Goal: Information Seeking & Learning: Learn about a topic

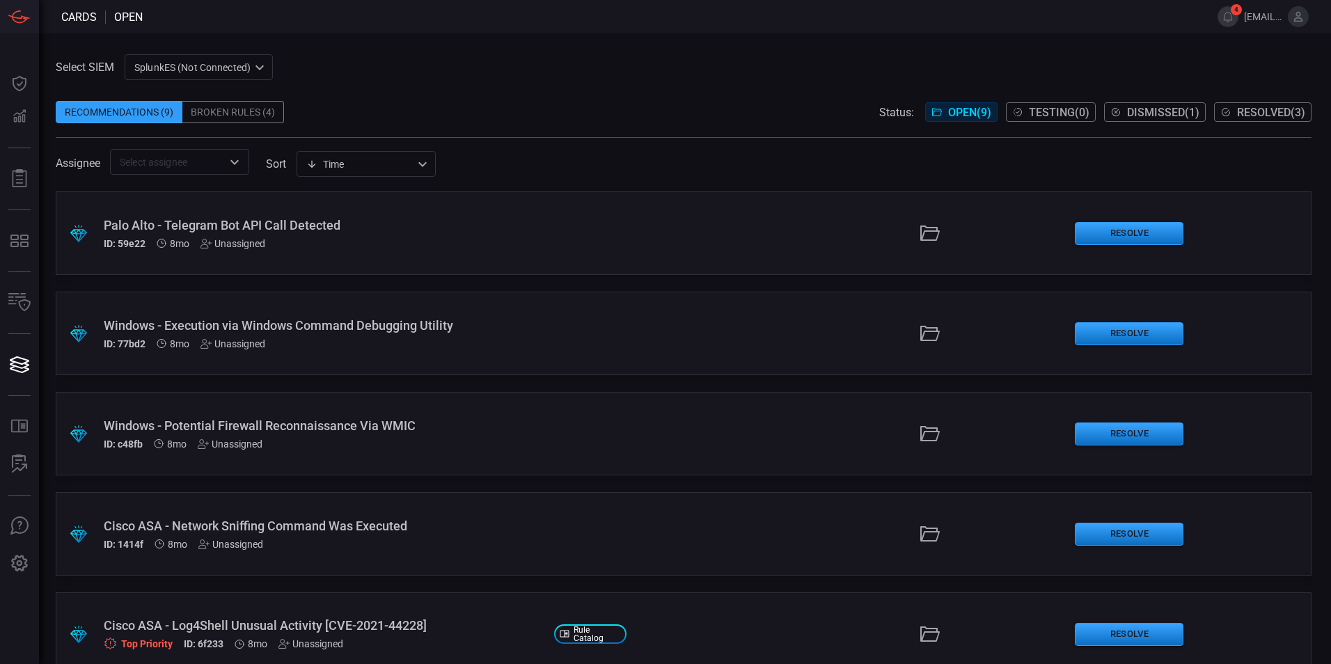
click at [244, 63] on div "SplunkES (Not Connected) 6db9f04e-5835-43fe-a495-9065afc2cef4 ​" at bounding box center [199, 67] width 148 height 26
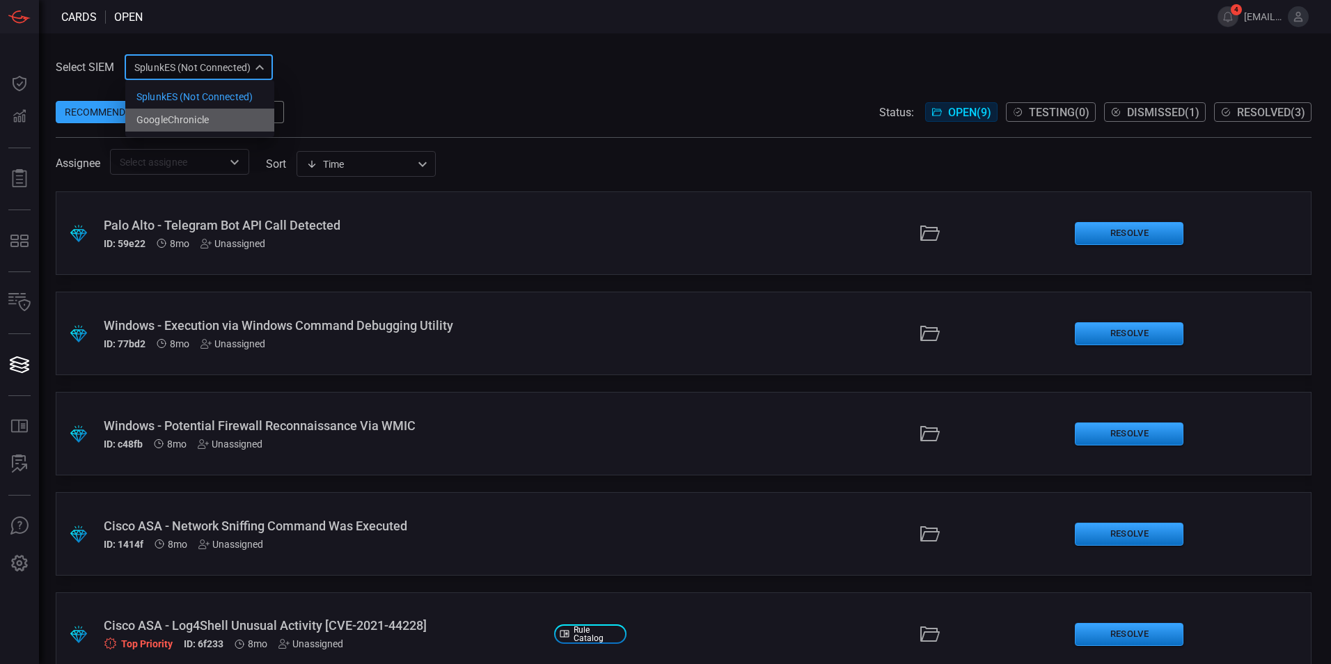
click at [223, 123] on li "GoogleChronicle" at bounding box center [199, 120] width 149 height 23
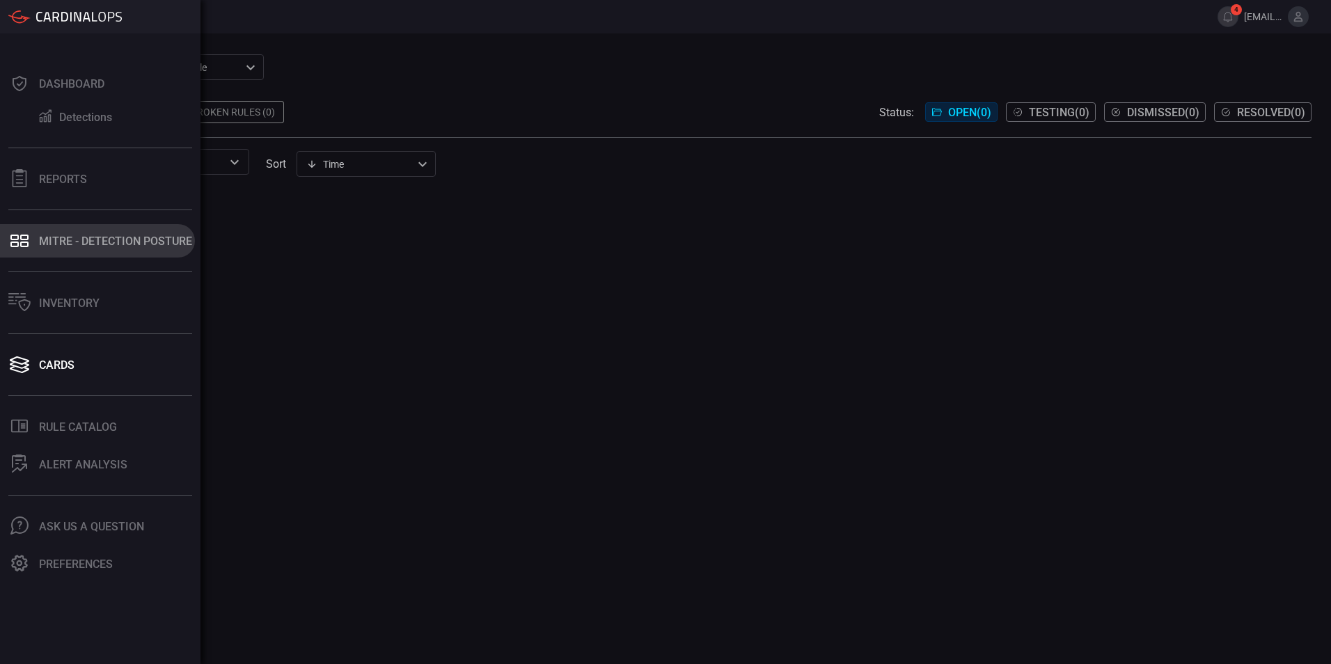
click at [82, 235] on div "MITRE - Detection Posture" at bounding box center [115, 241] width 153 height 13
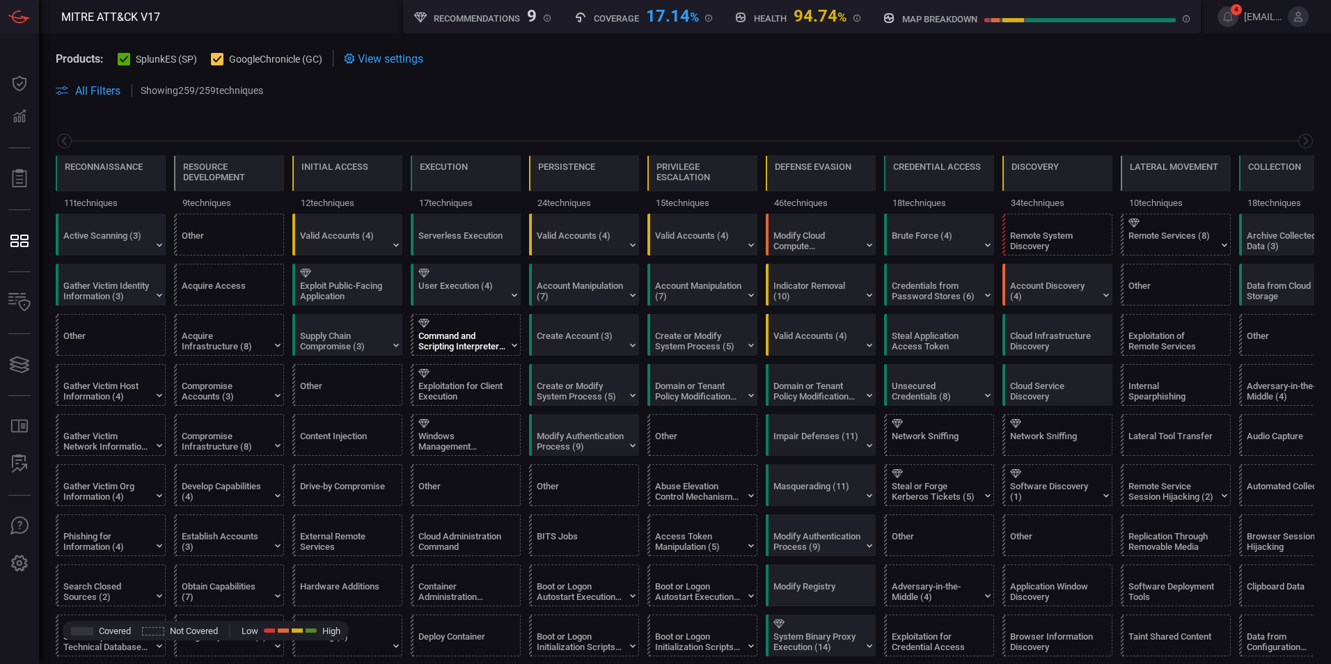
scroll to position [0, 182]
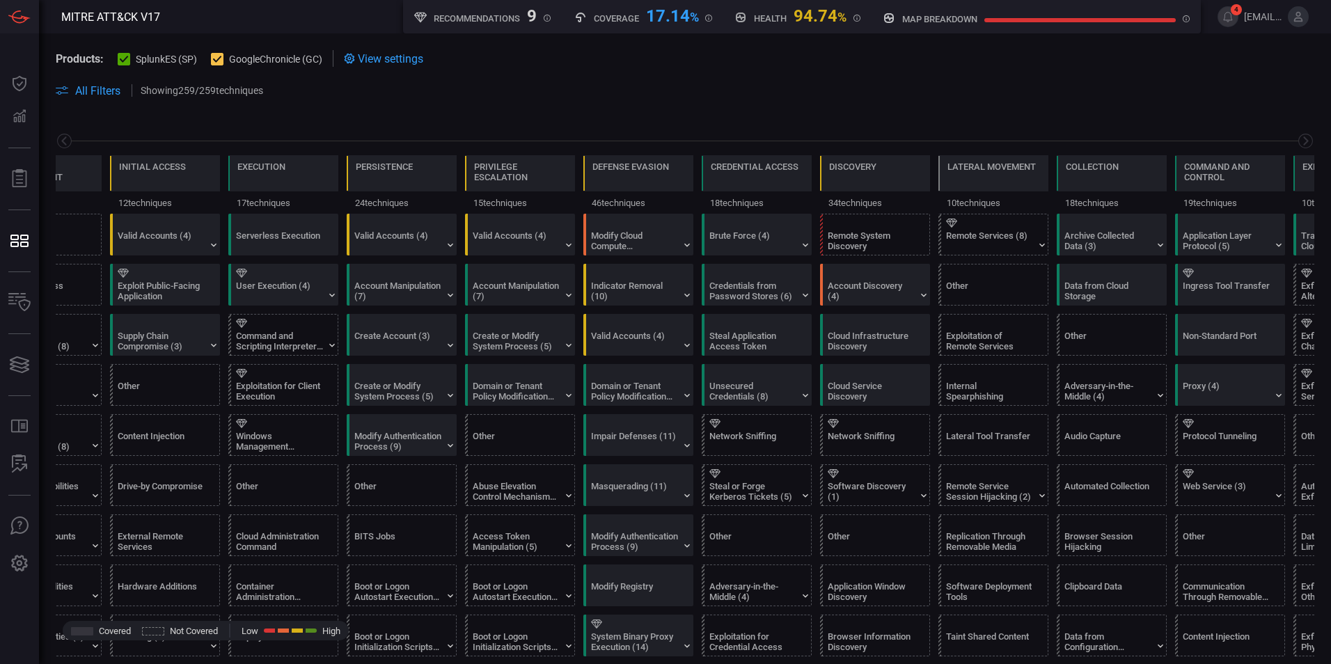
click at [128, 58] on icon at bounding box center [124, 59] width 9 height 9
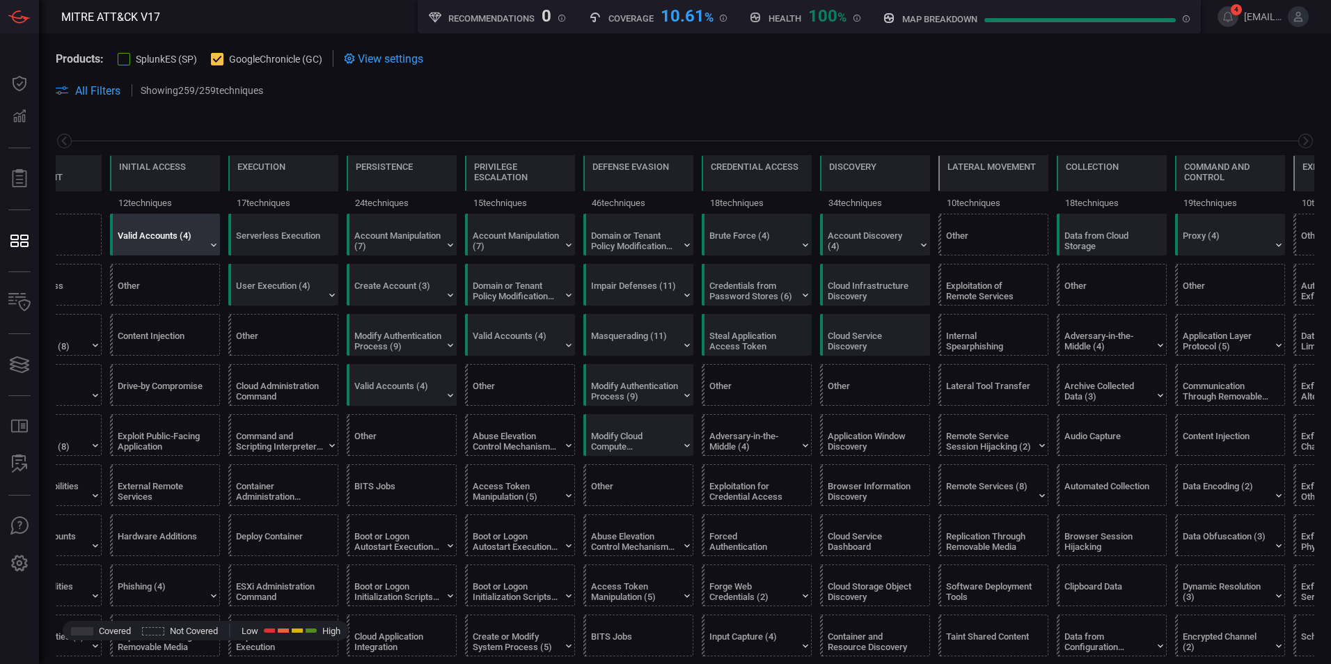
click at [164, 244] on div "Valid Accounts (4)" at bounding box center [161, 240] width 87 height 21
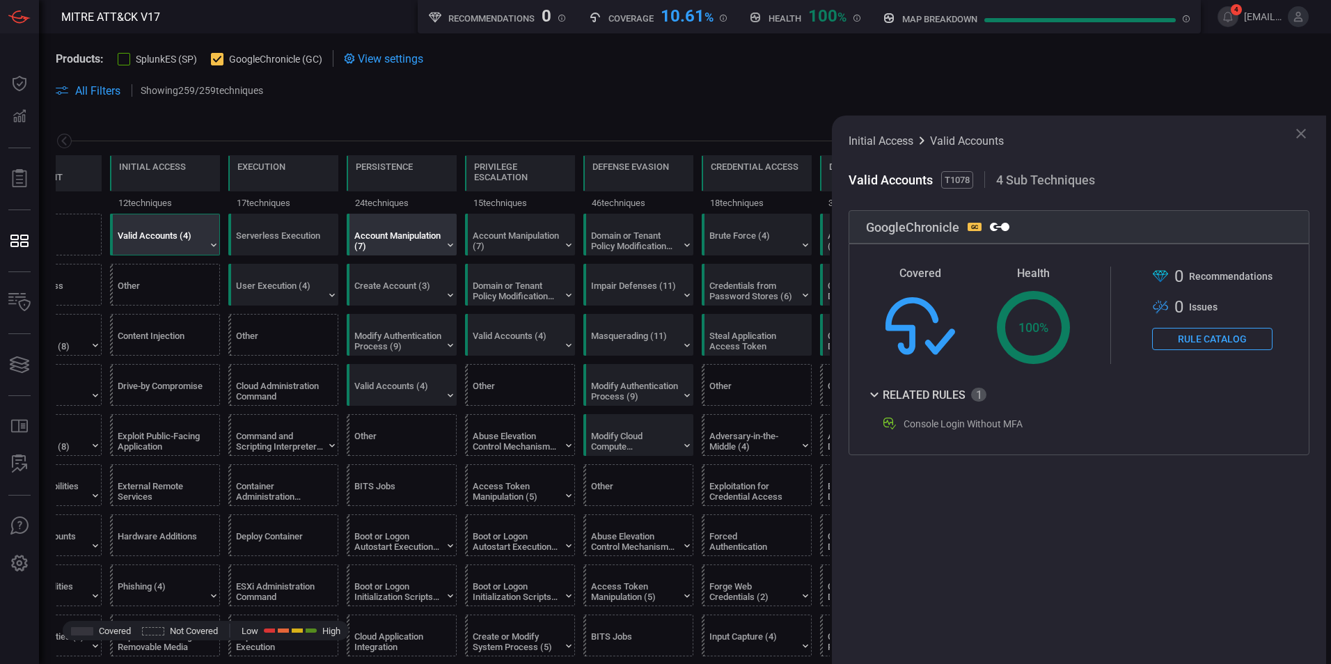
click at [436, 238] on div "Account Manipulation (7)" at bounding box center [397, 240] width 87 height 21
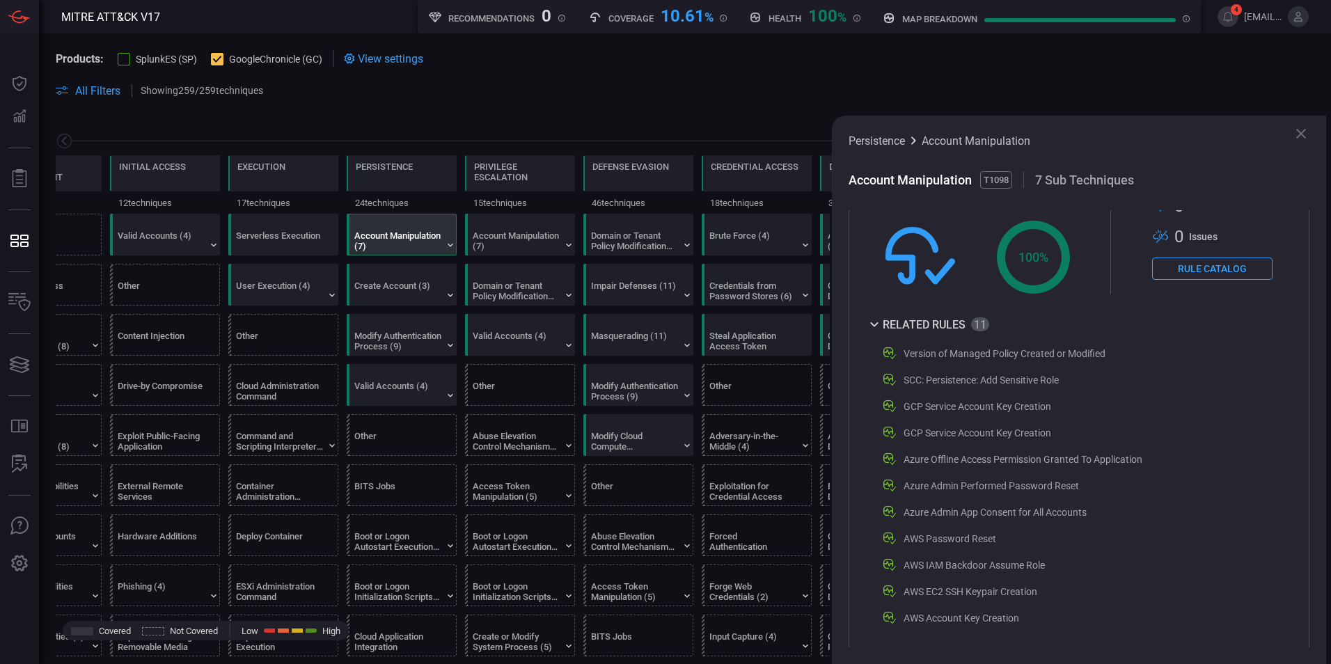
scroll to position [72, 0]
click at [402, 295] on div "Create Account (3)" at bounding box center [397, 290] width 87 height 21
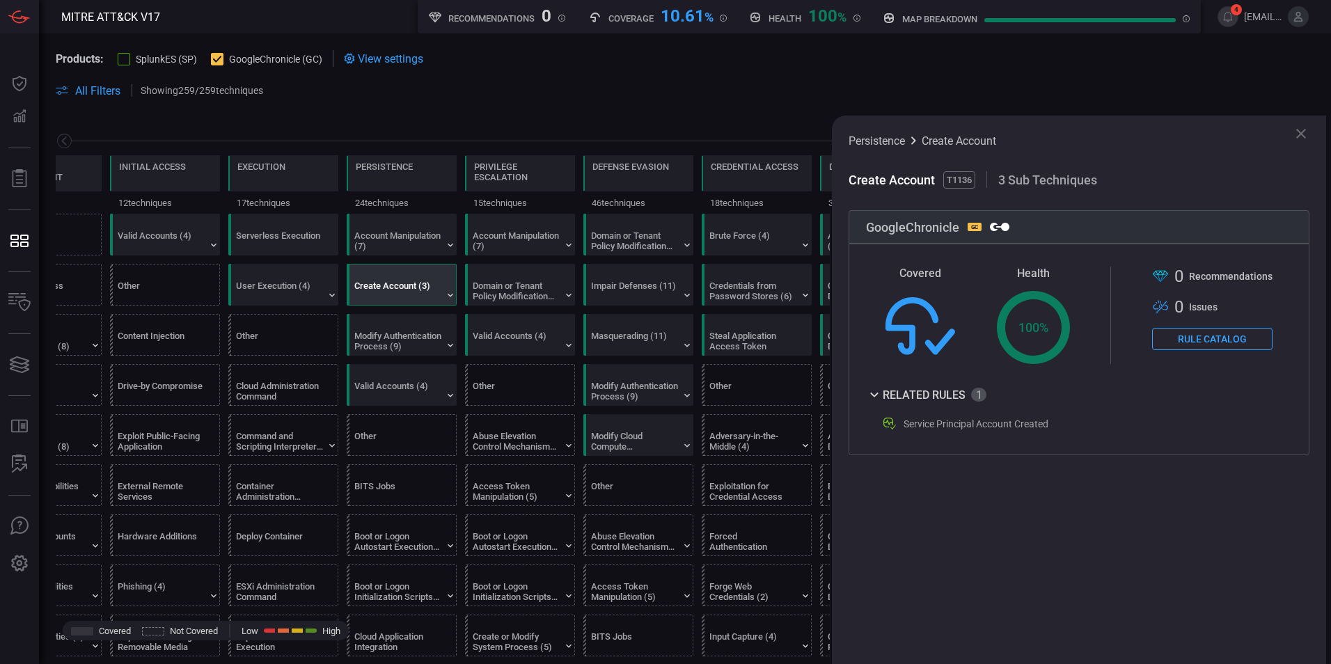
scroll to position [0, 0]
click at [502, 335] on div "Valid Accounts (4)" at bounding box center [516, 341] width 87 height 21
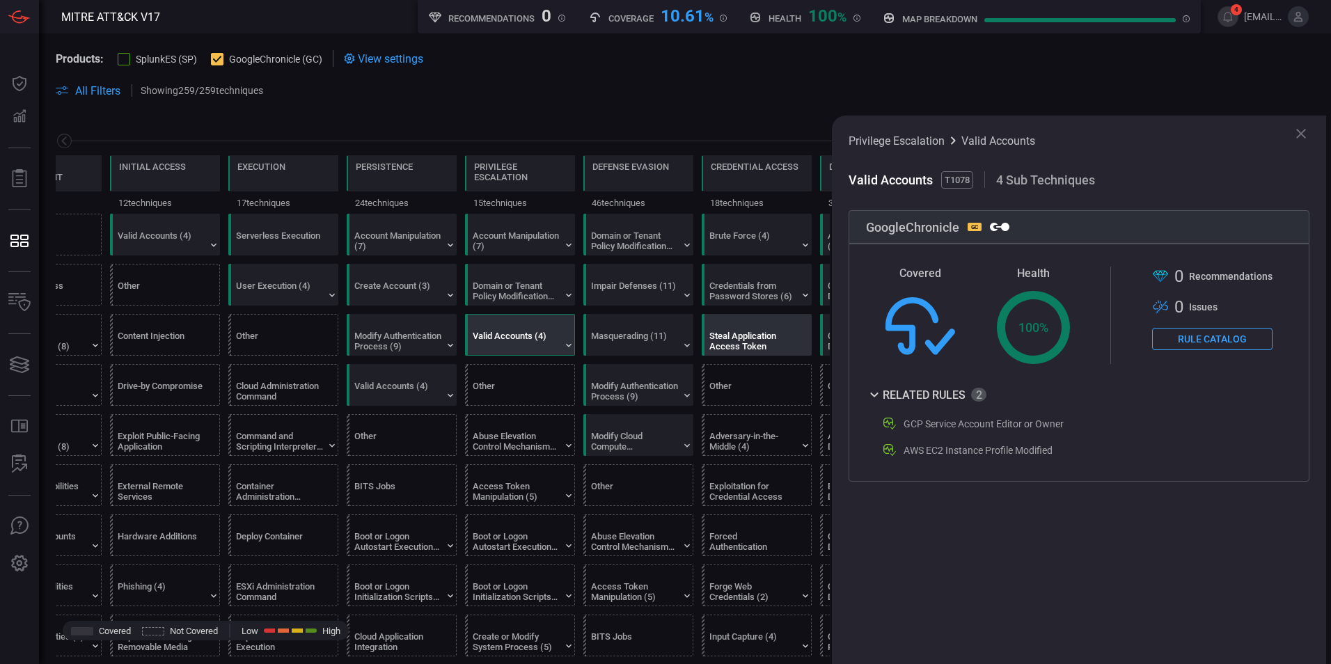
click at [735, 344] on div "Steal Application Access Token" at bounding box center [752, 341] width 87 height 21
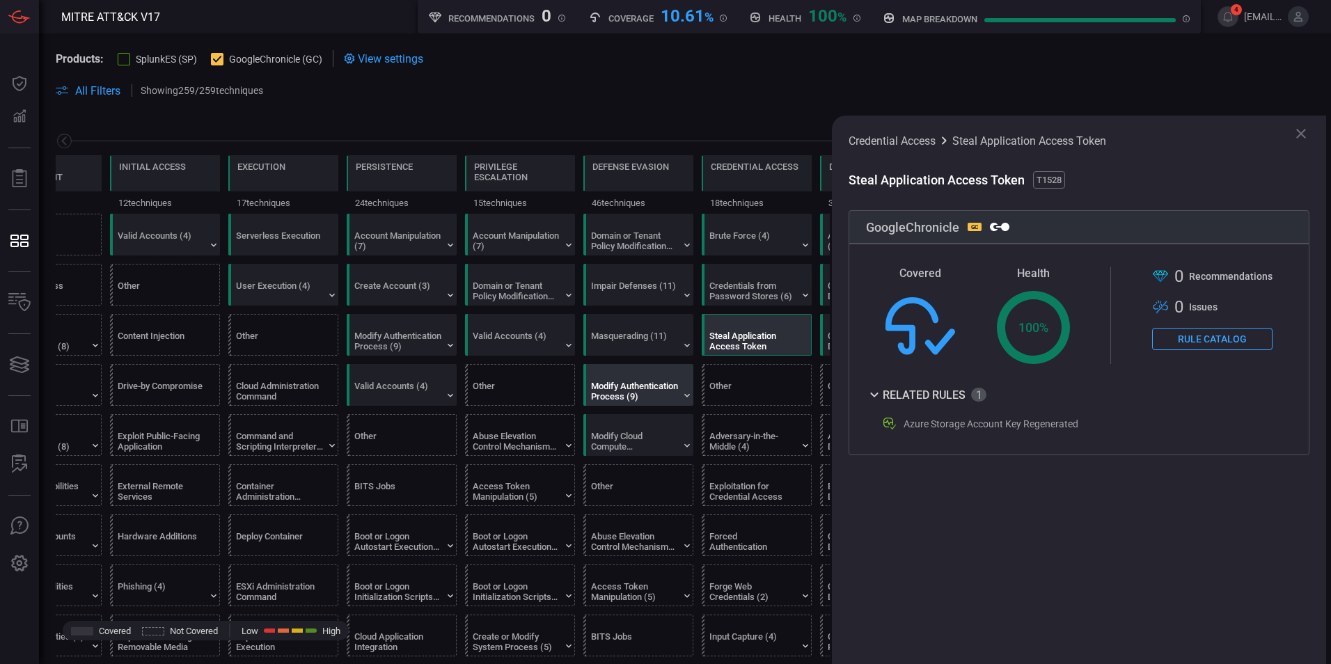
click at [635, 399] on div "Modify Authentication Process (9)" at bounding box center [634, 391] width 87 height 21
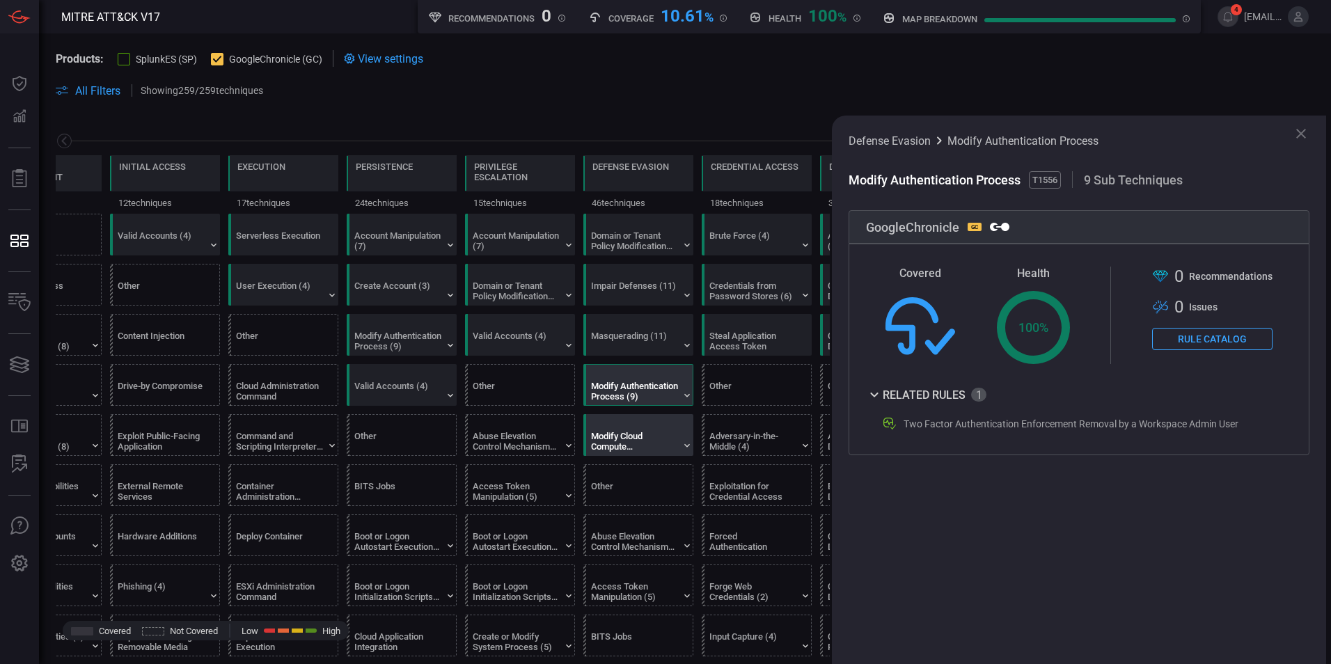
click at [636, 434] on div "Modify Cloud Compute Infrastructure (5)" at bounding box center [634, 441] width 87 height 21
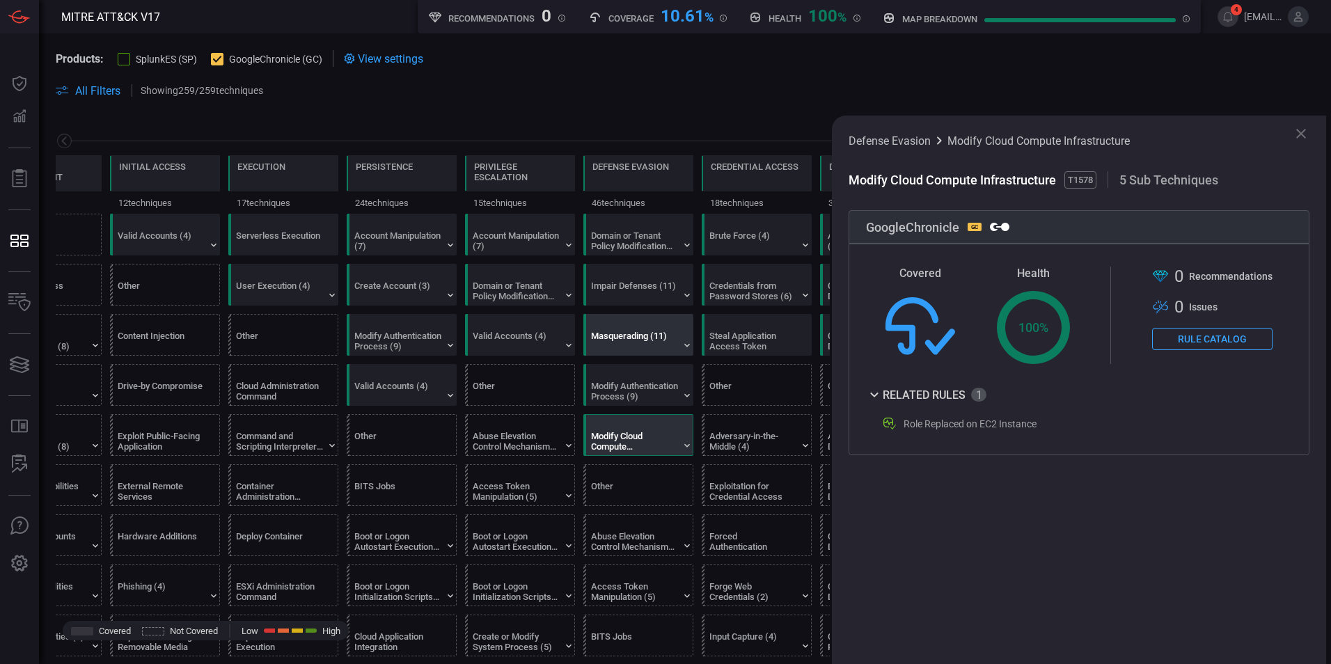
click at [642, 330] on div "Masquerading (11)" at bounding box center [642, 335] width 110 height 40
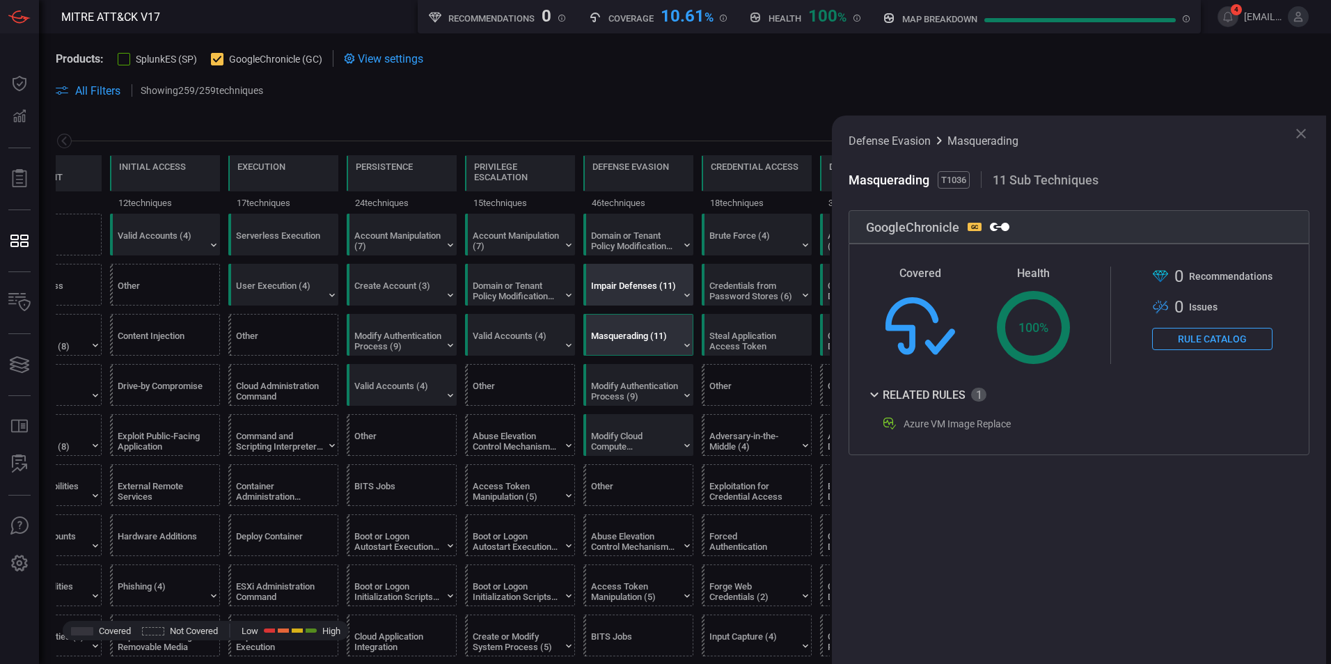
click at [642, 296] on div "Impair Defenses (11)" at bounding box center [634, 290] width 87 height 21
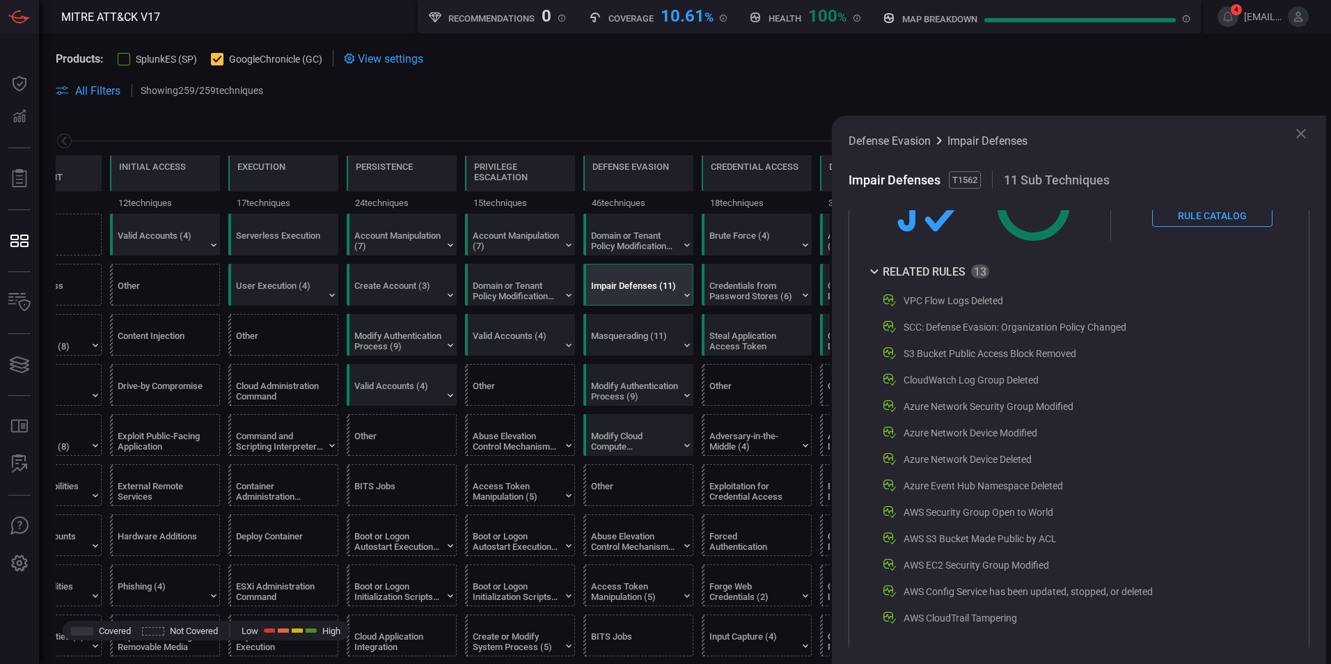
scroll to position [125, 0]
click at [651, 245] on div "Domain or Tenant Policy Modification (2)" at bounding box center [634, 240] width 87 height 21
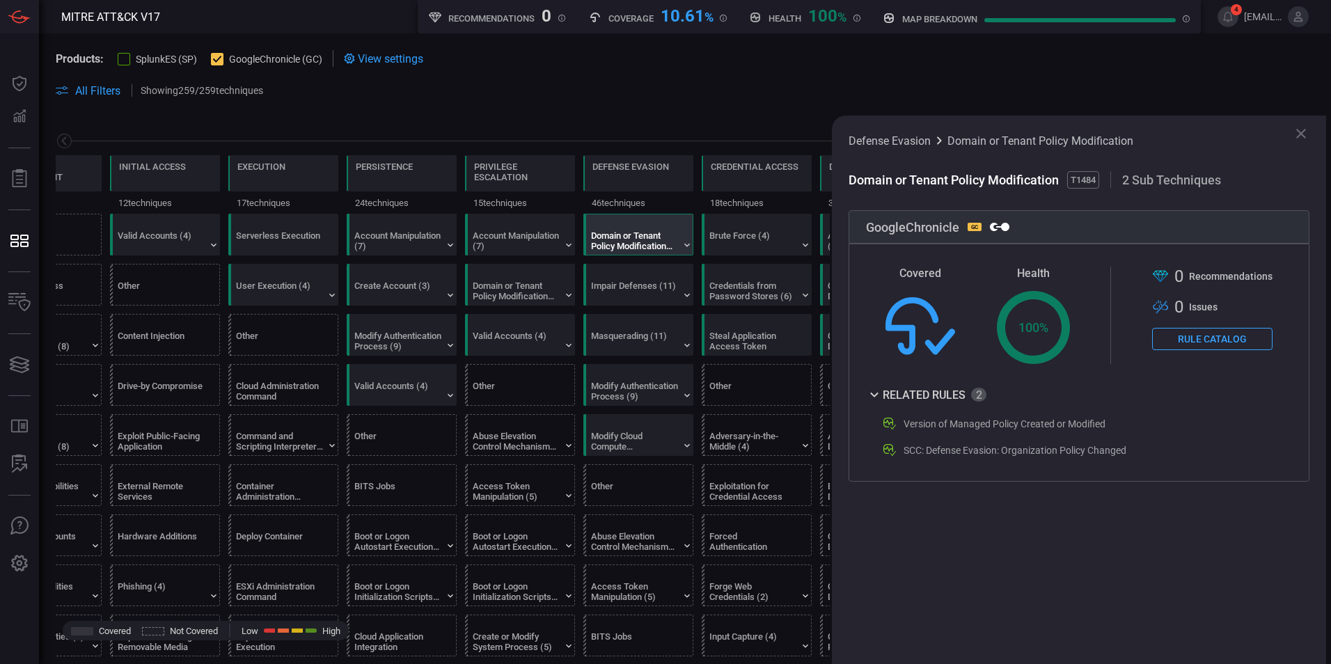
click at [1051, 424] on div "Version of Managed Policy Created or Modified" at bounding box center [1004, 423] width 202 height 11
click at [1294, 134] on icon at bounding box center [1300, 133] width 17 height 17
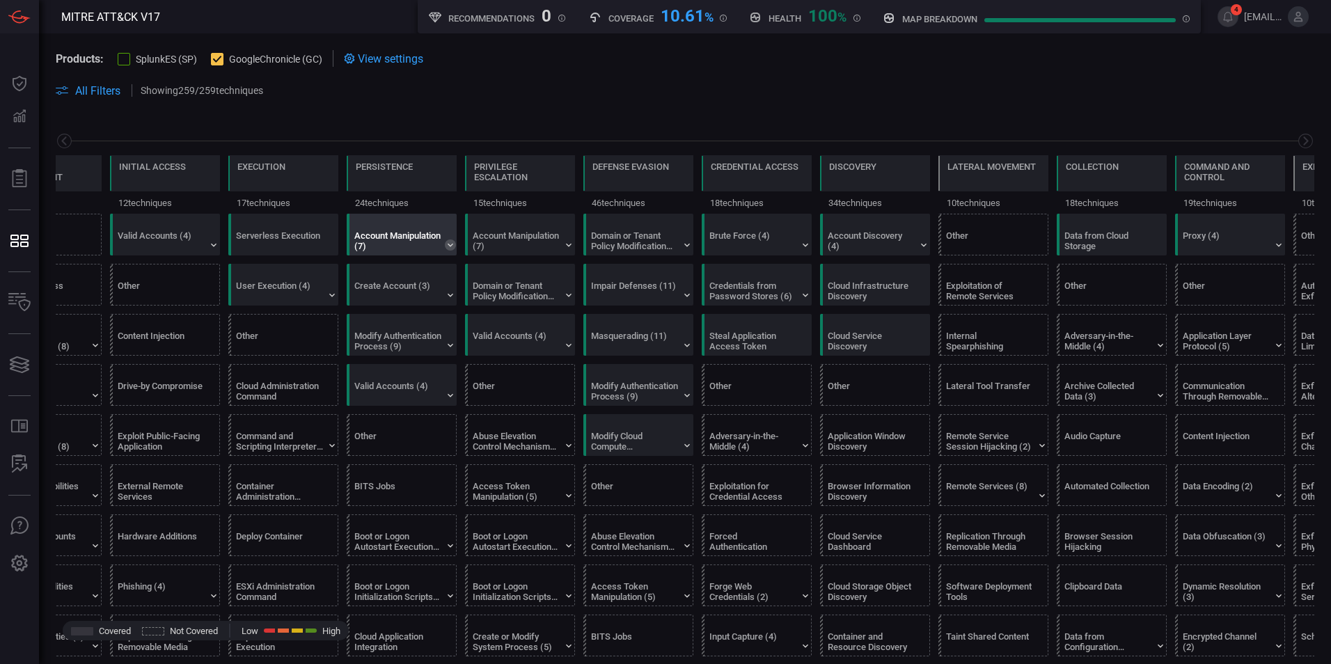
click at [447, 245] on icon at bounding box center [450, 244] width 11 height 11
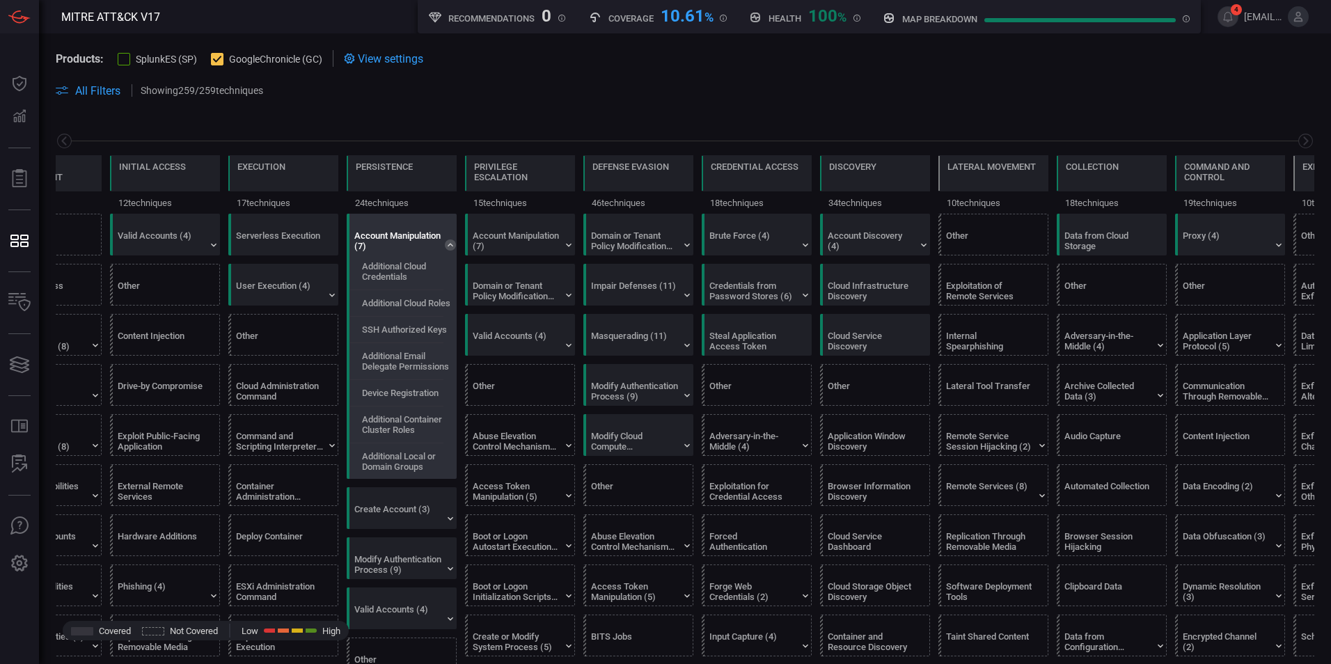
click at [447, 245] on icon at bounding box center [450, 244] width 11 height 11
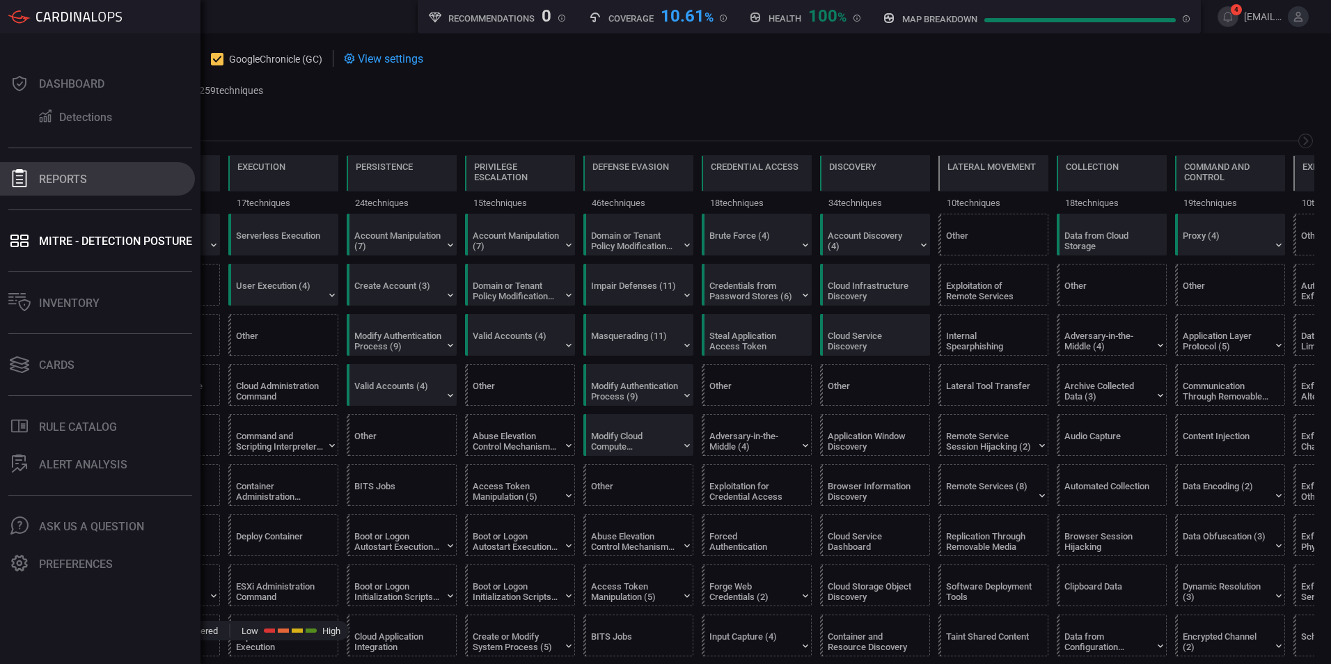
click at [73, 175] on div "Reports" at bounding box center [63, 179] width 48 height 13
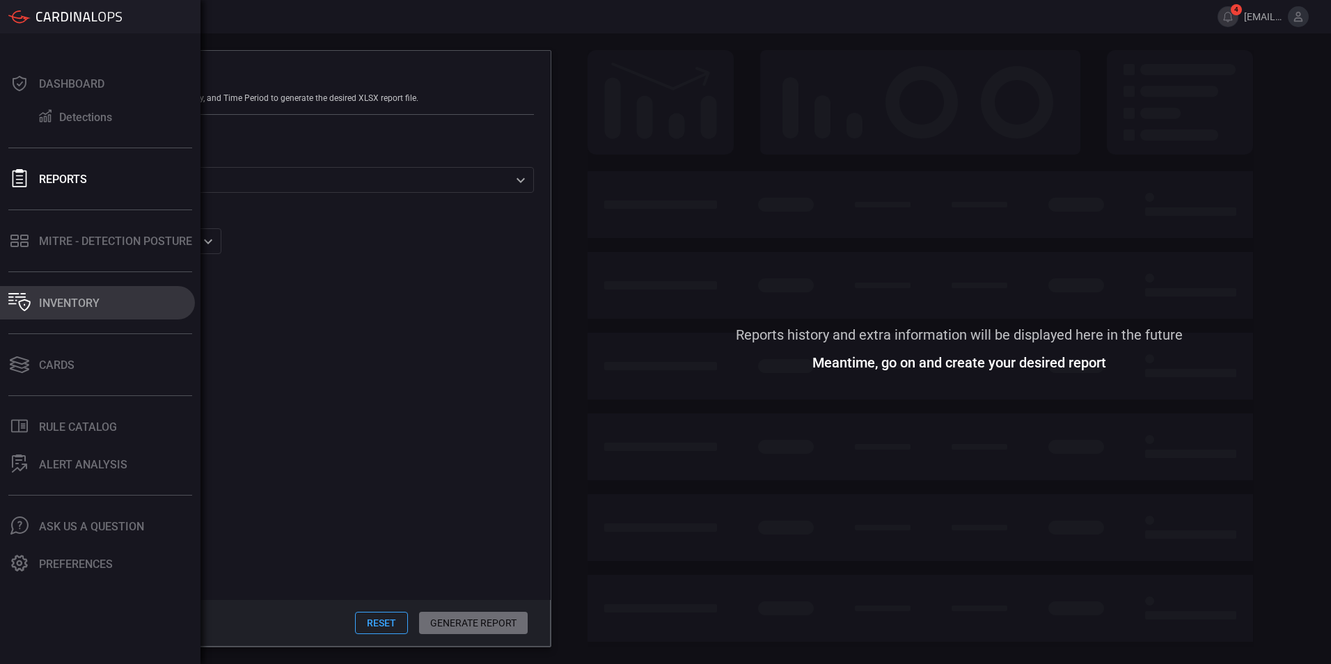
click at [85, 296] on div "Inventory" at bounding box center [69, 302] width 61 height 13
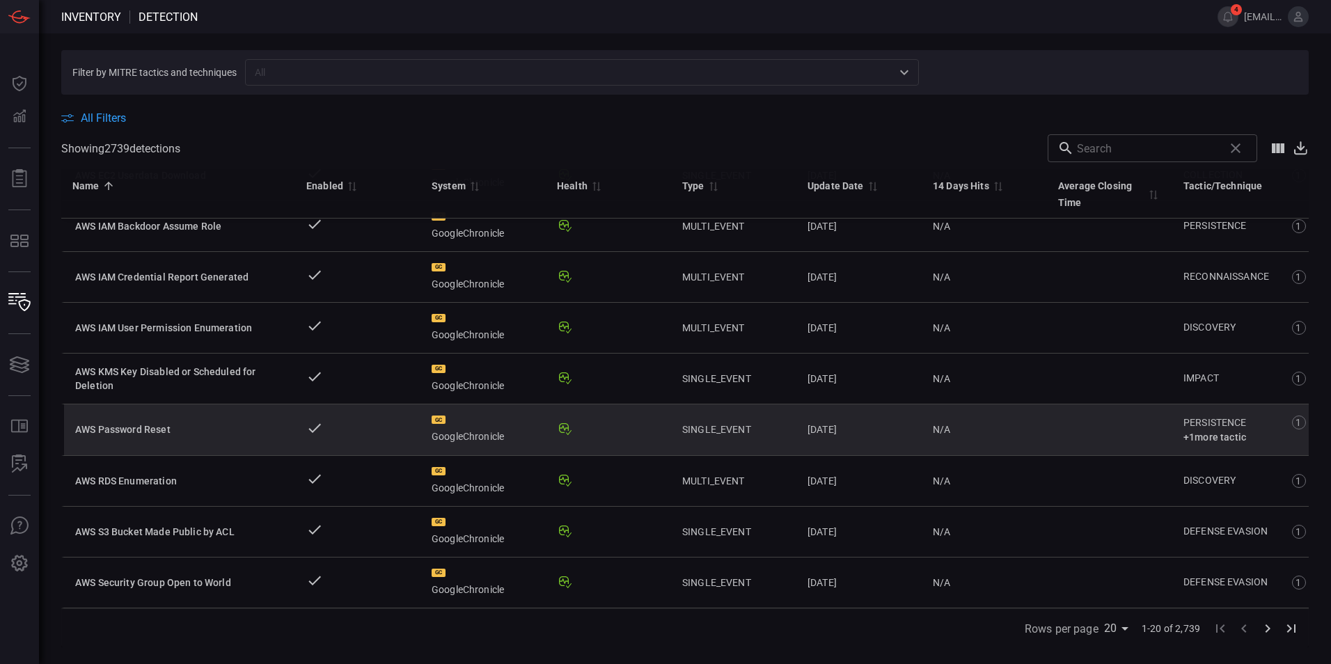
scroll to position [638, 0]
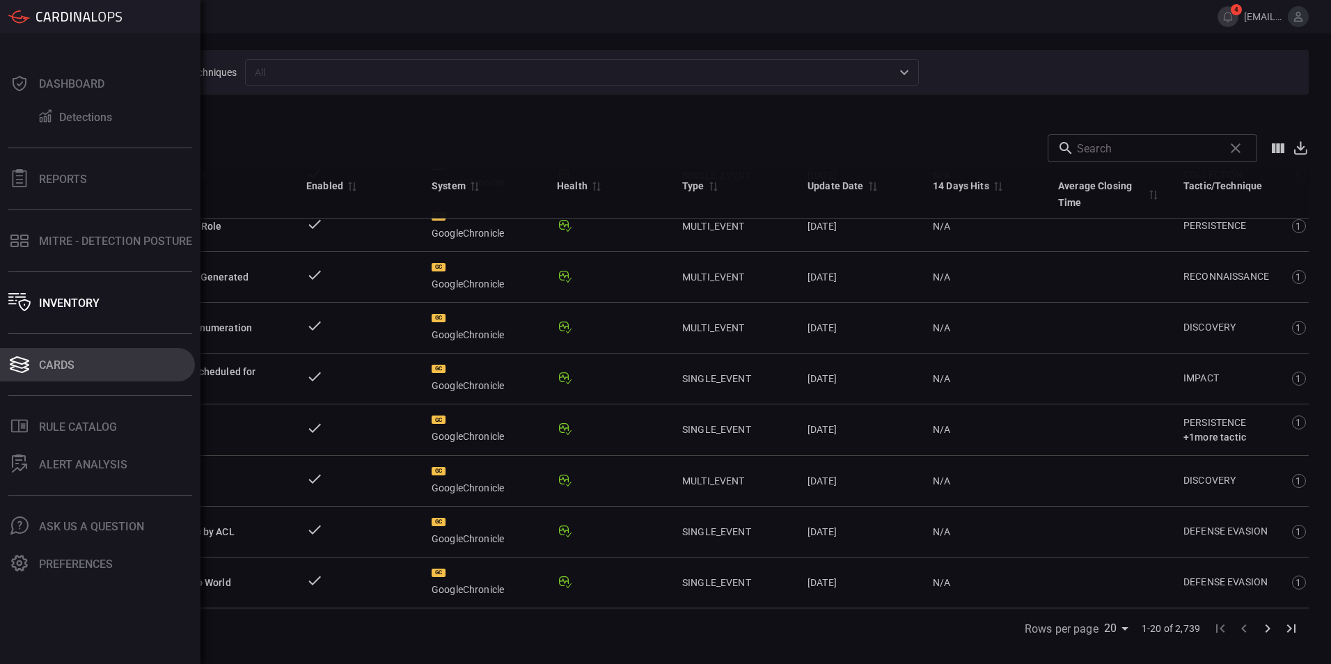
click at [27, 371] on icon at bounding box center [19, 364] width 22 height 19
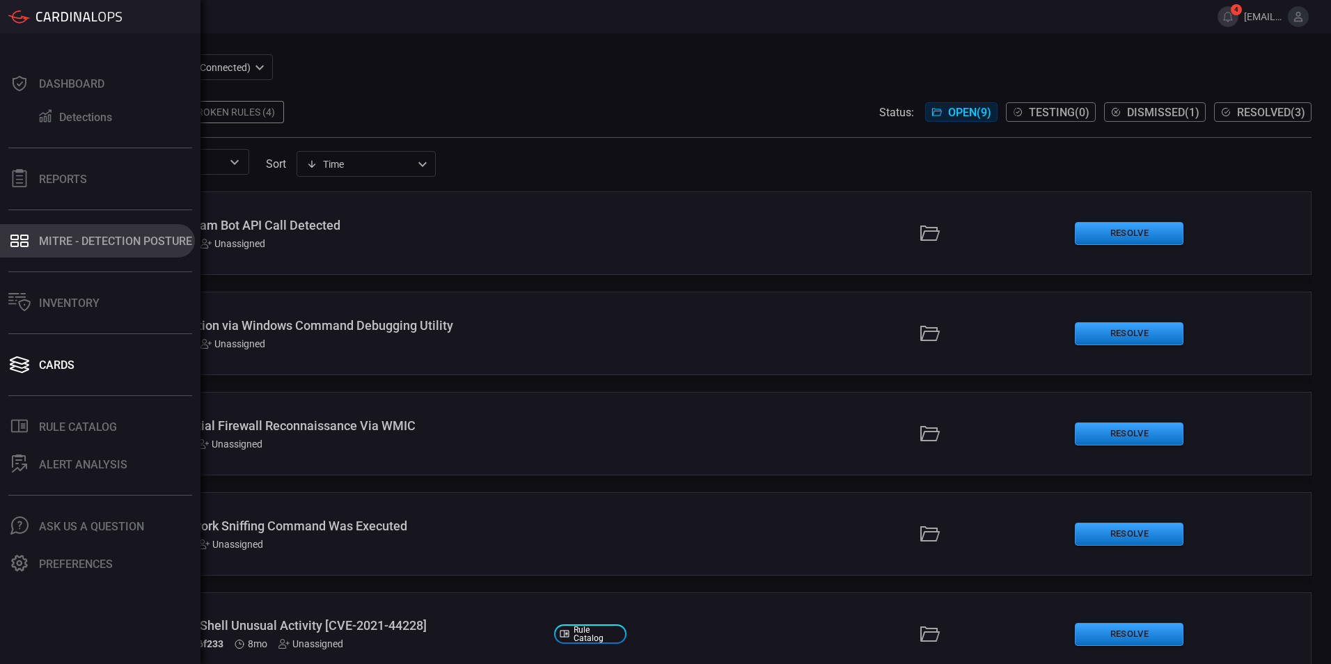
click at [32, 249] on button "MITRE - Detection Posture" at bounding box center [97, 240] width 195 height 33
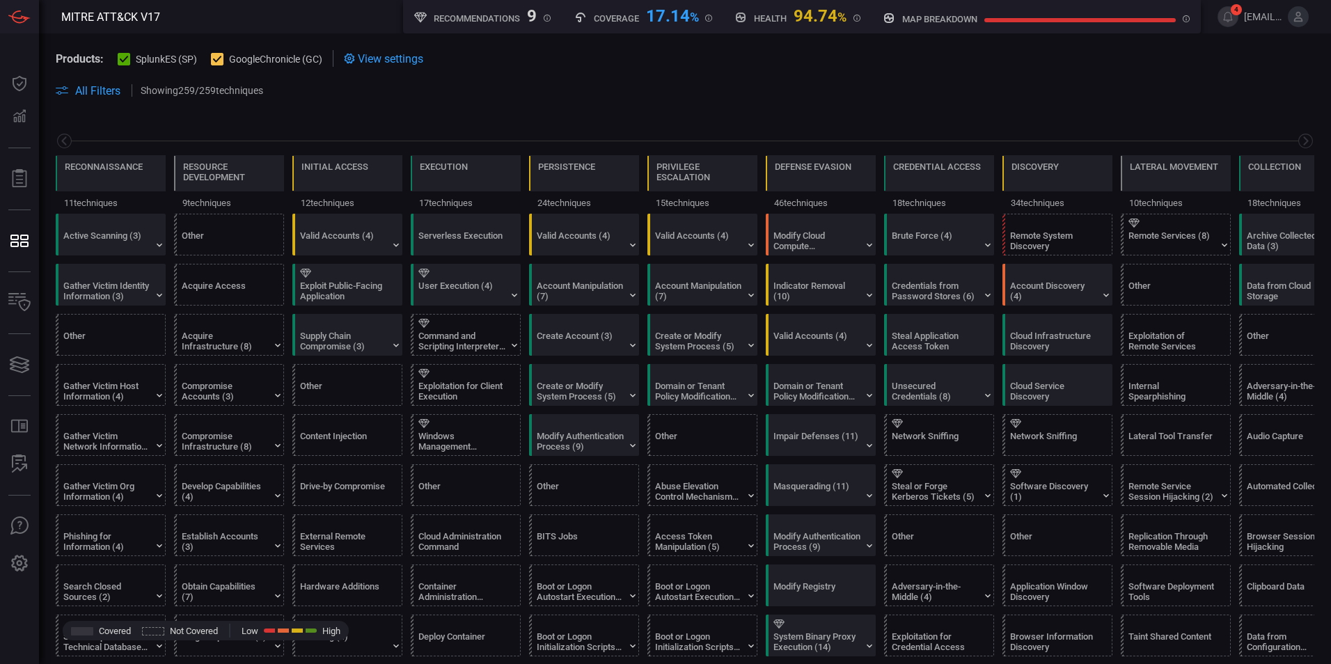
scroll to position [0, 182]
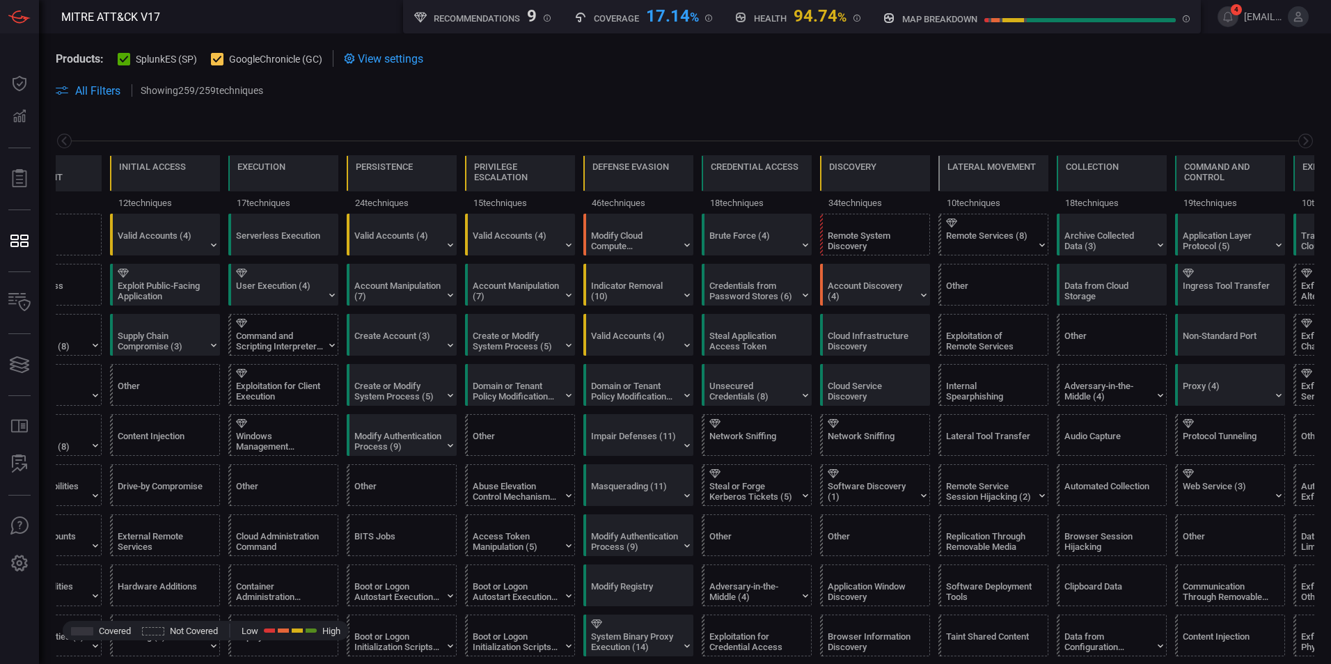
click at [134, 58] on button "SplunkES (SP)" at bounding box center [157, 58] width 79 height 14
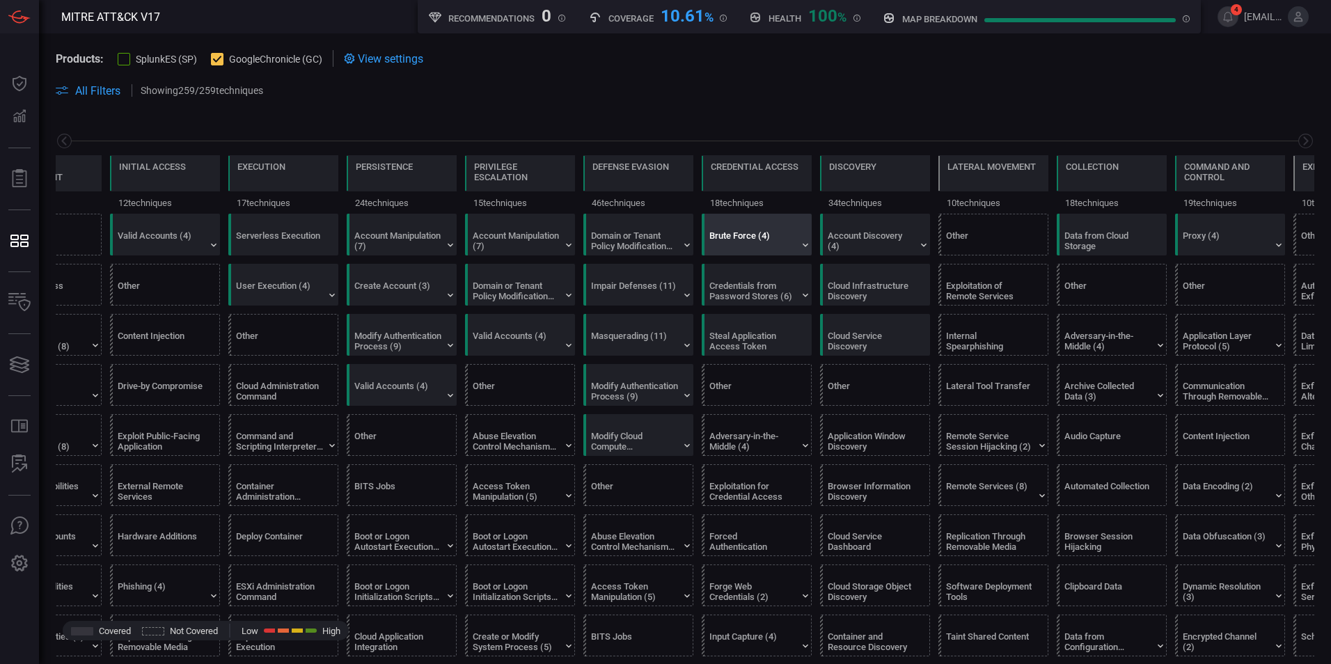
click at [752, 249] on div "Brute Force (4)" at bounding box center [752, 240] width 87 height 21
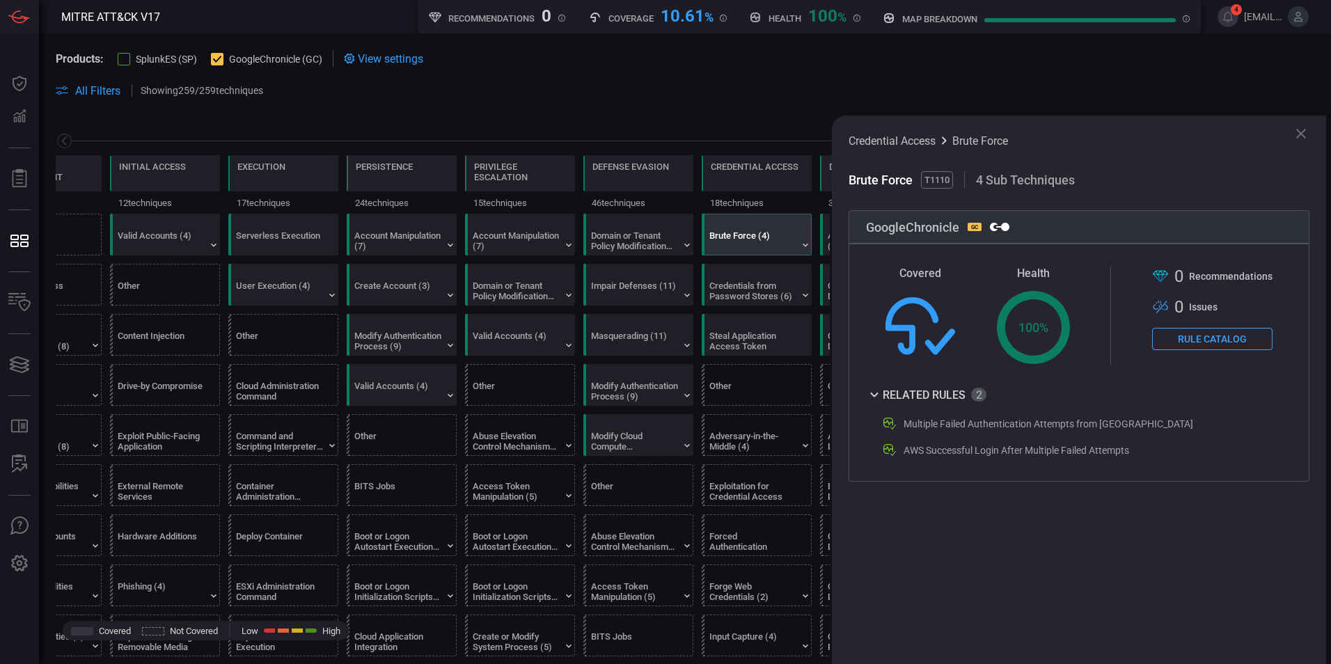
click at [1043, 454] on div "AWS Successful Login After Multiple Failed Attempts" at bounding box center [1015, 450] width 225 height 11
click at [991, 457] on div "AWS Successful Login After Multiple Failed Attempts" at bounding box center [1075, 450] width 388 height 17
click at [941, 429] on div "Multiple Failed Authentication Attempts from [GEOGRAPHIC_DATA]" at bounding box center [1047, 423] width 289 height 11
click at [756, 298] on div "Credentials from Password Stores (6)" at bounding box center [752, 290] width 87 height 21
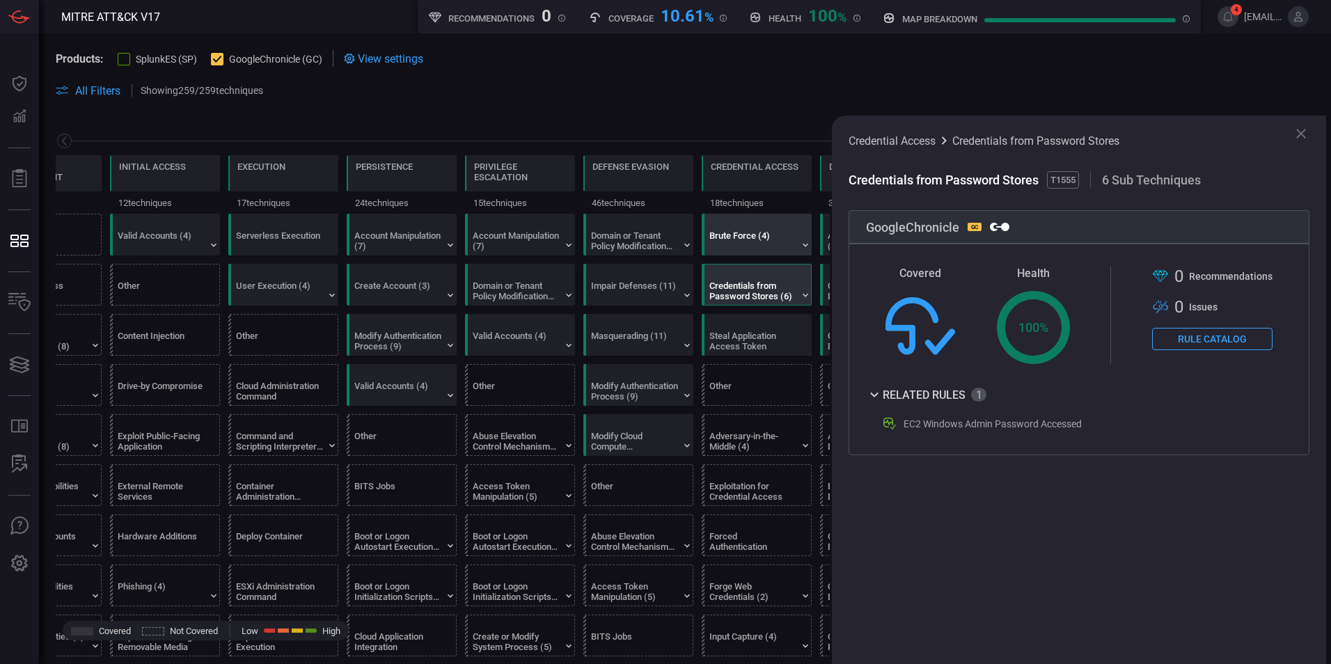
click at [749, 246] on div "Brute Force (4)" at bounding box center [752, 240] width 87 height 21
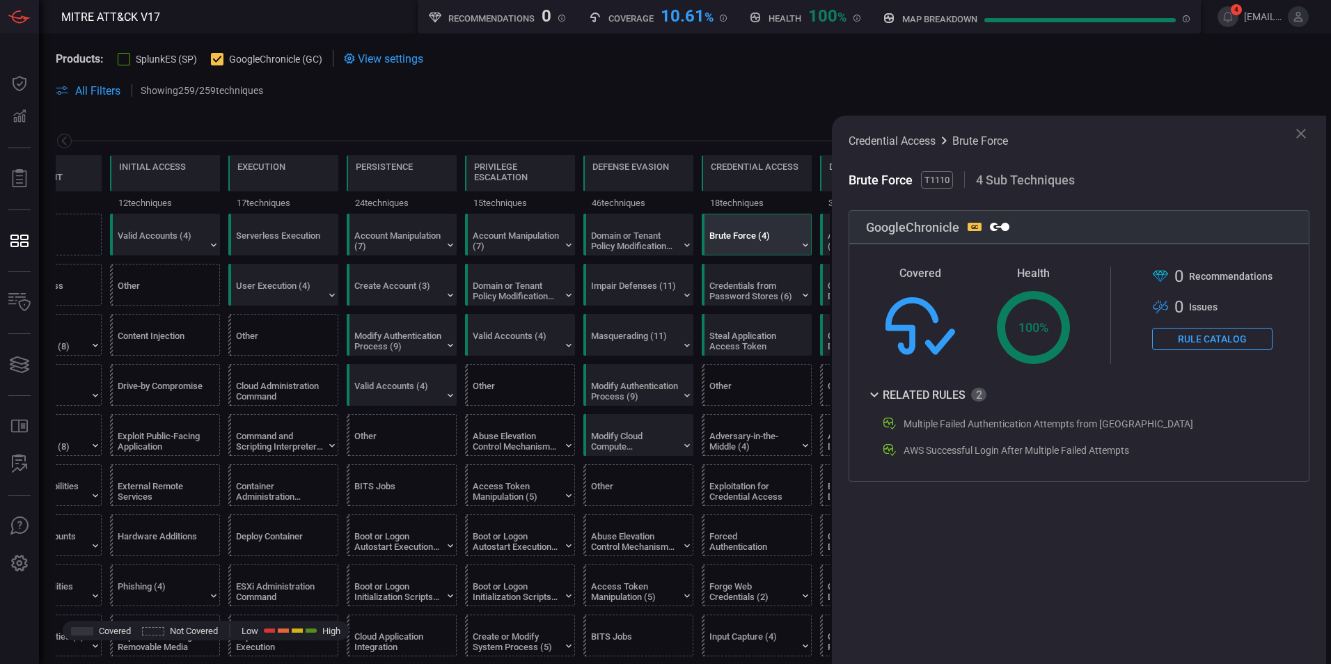
click at [1300, 134] on icon at bounding box center [1301, 134] width 10 height 10
